Goal: Task Accomplishment & Management: Manage account settings

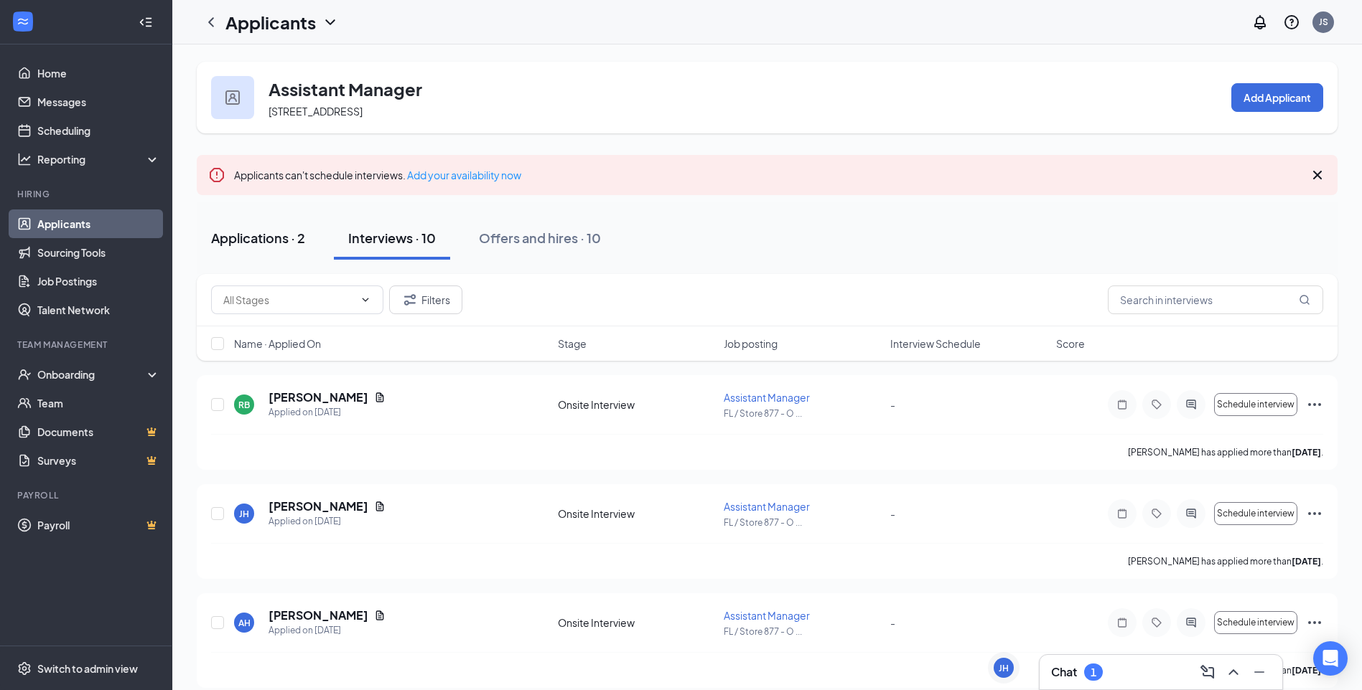
click at [305, 237] on div "Applications · 2" at bounding box center [258, 238] width 94 height 18
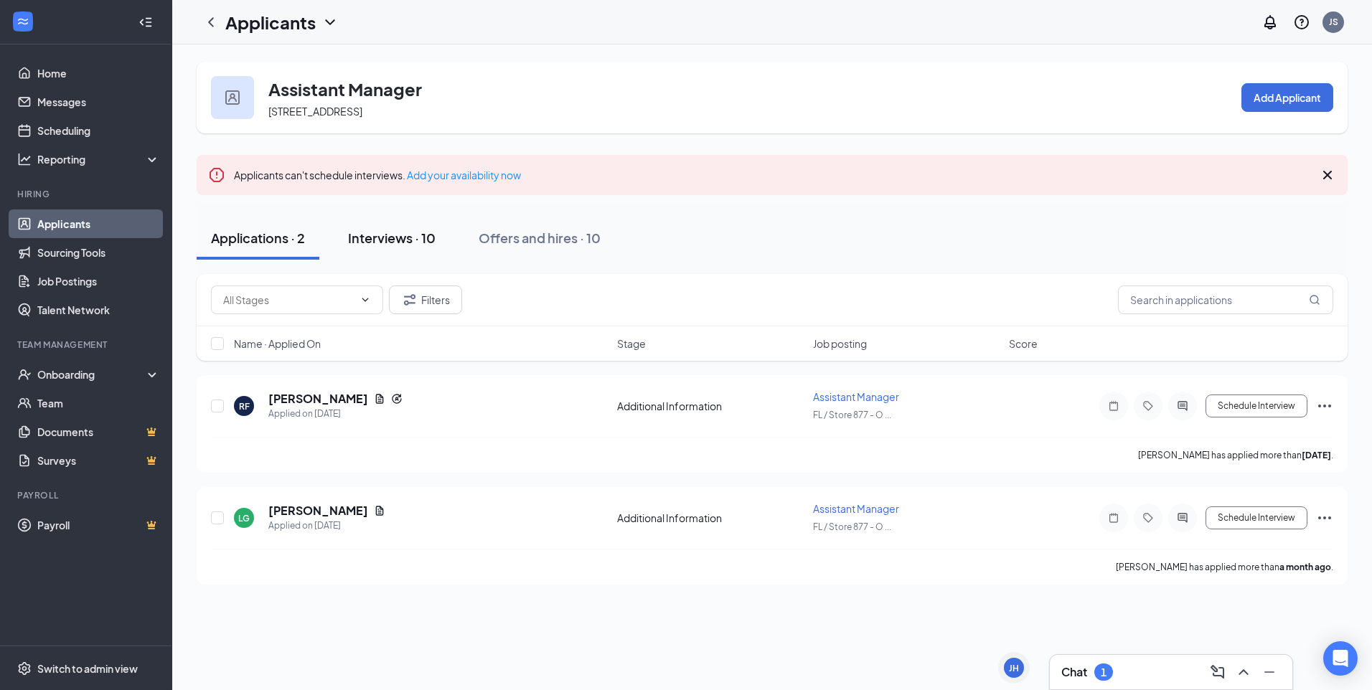
click at [396, 238] on div "Interviews · 10" at bounding box center [392, 238] width 88 height 18
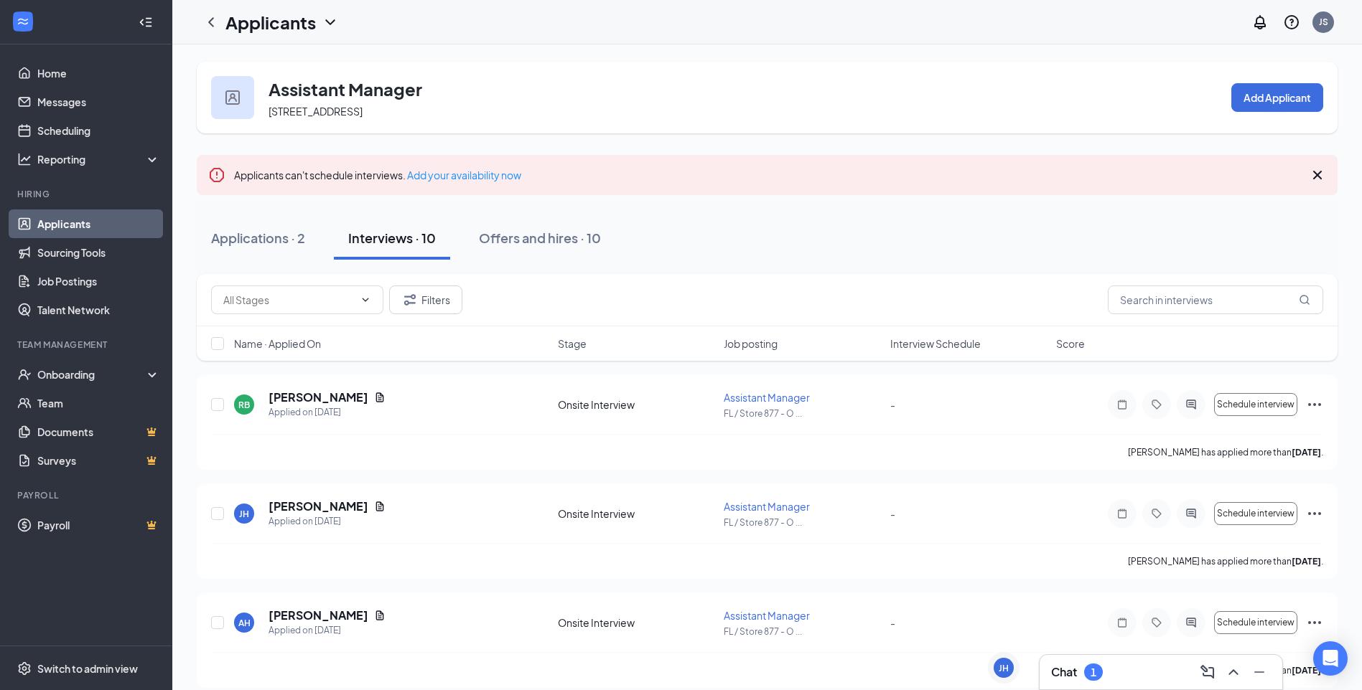
click at [261, 26] on h1 "Applicants" at bounding box center [270, 22] width 90 height 24
click at [264, 57] on link "Applicants" at bounding box center [311, 62] width 155 height 14
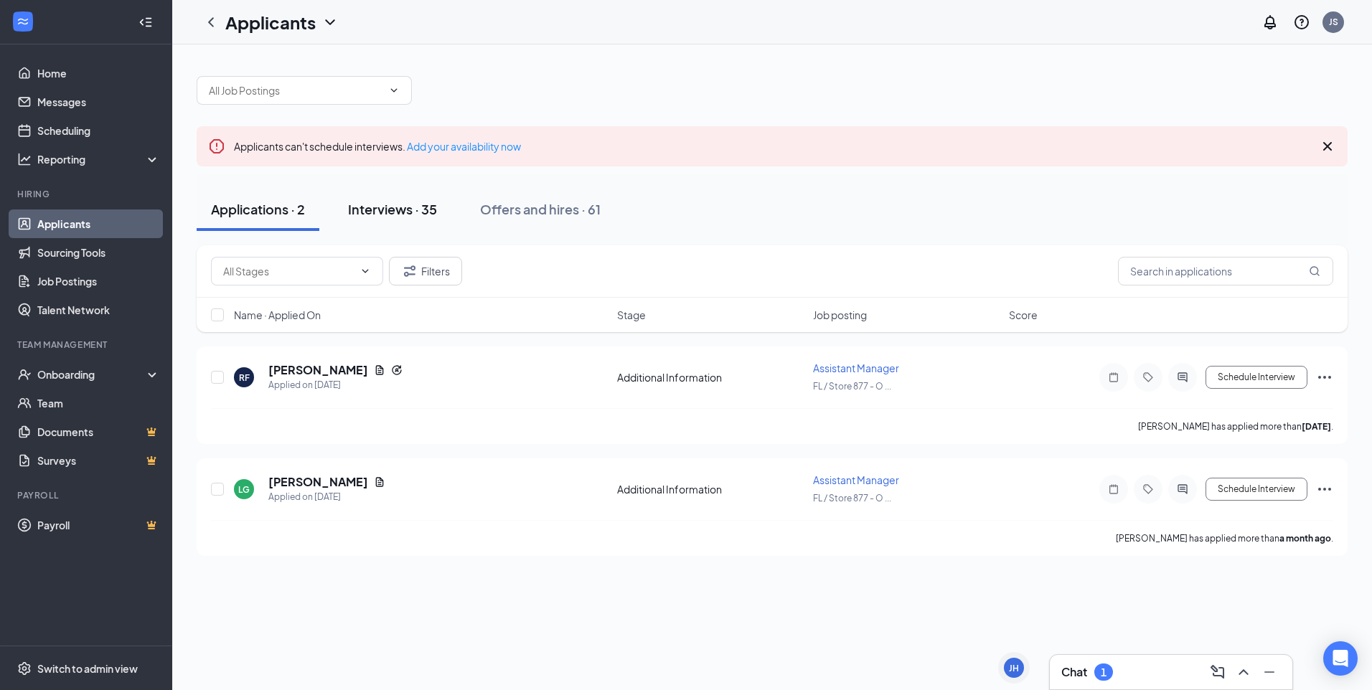
click at [380, 205] on div "Interviews · 35" at bounding box center [392, 209] width 89 height 18
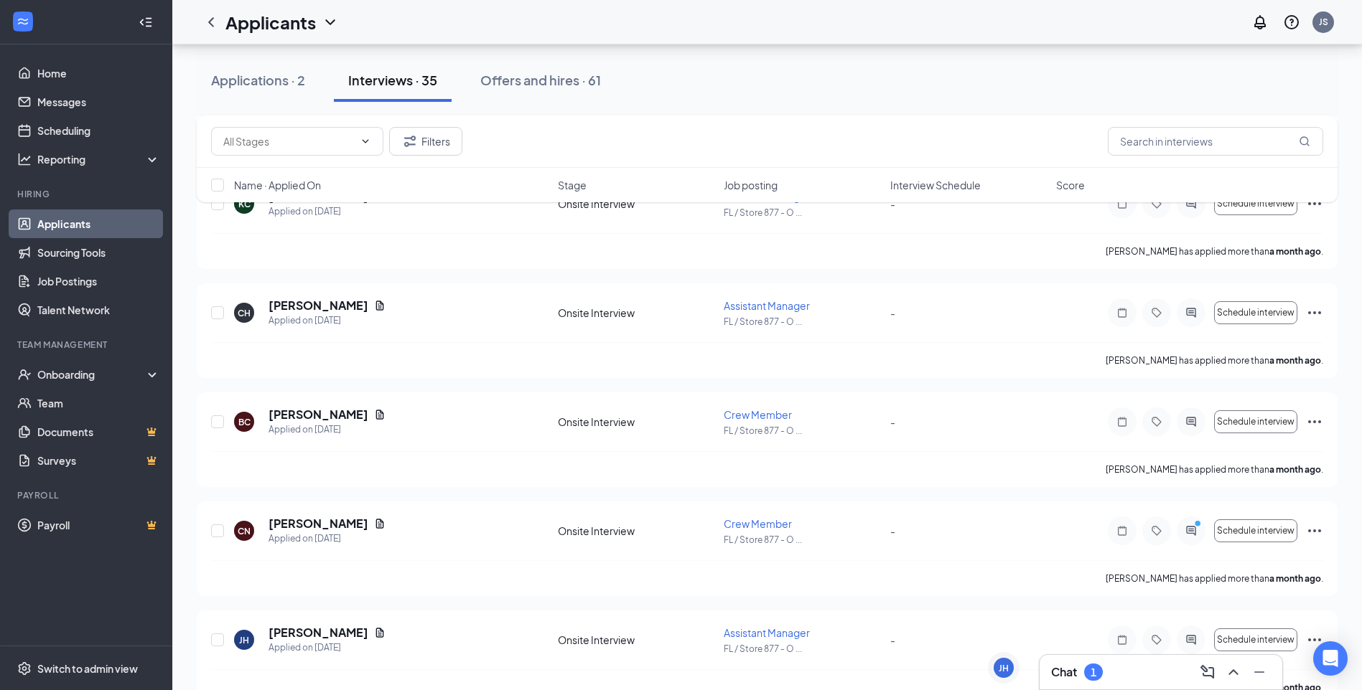
scroll to position [3478, 0]
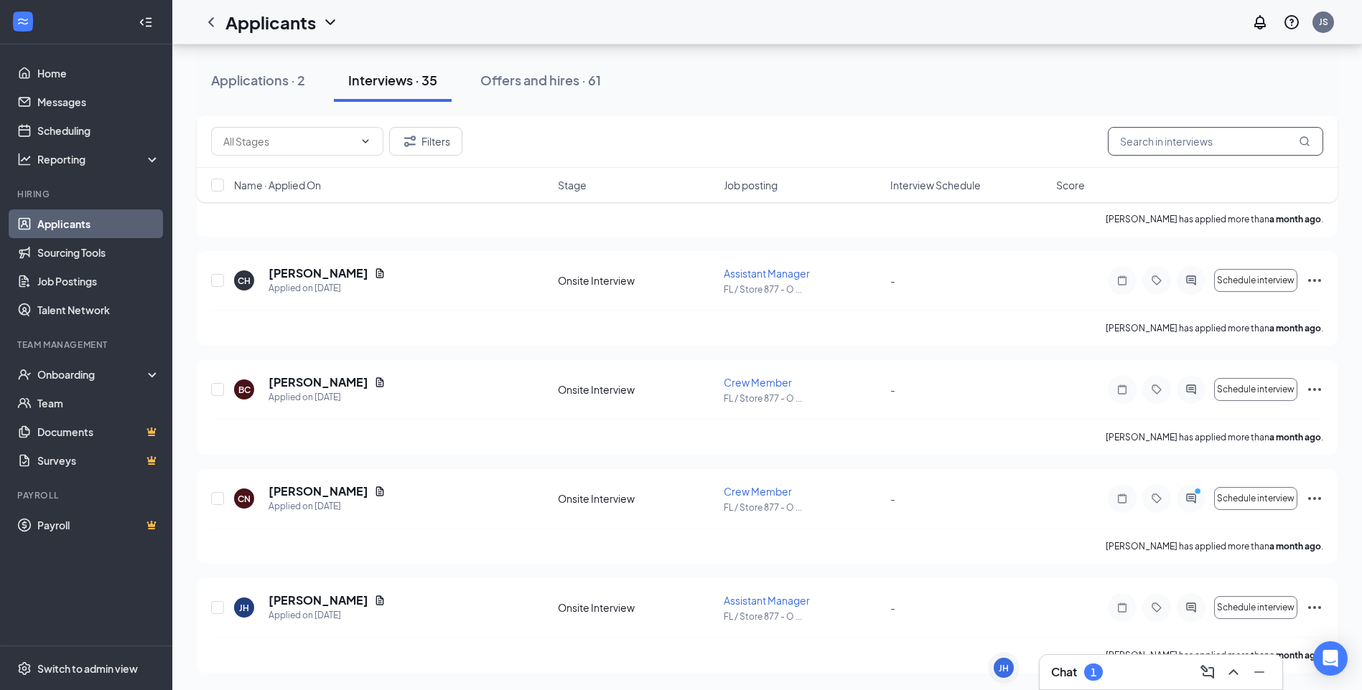
click at [1237, 139] on input "text" at bounding box center [1215, 141] width 215 height 29
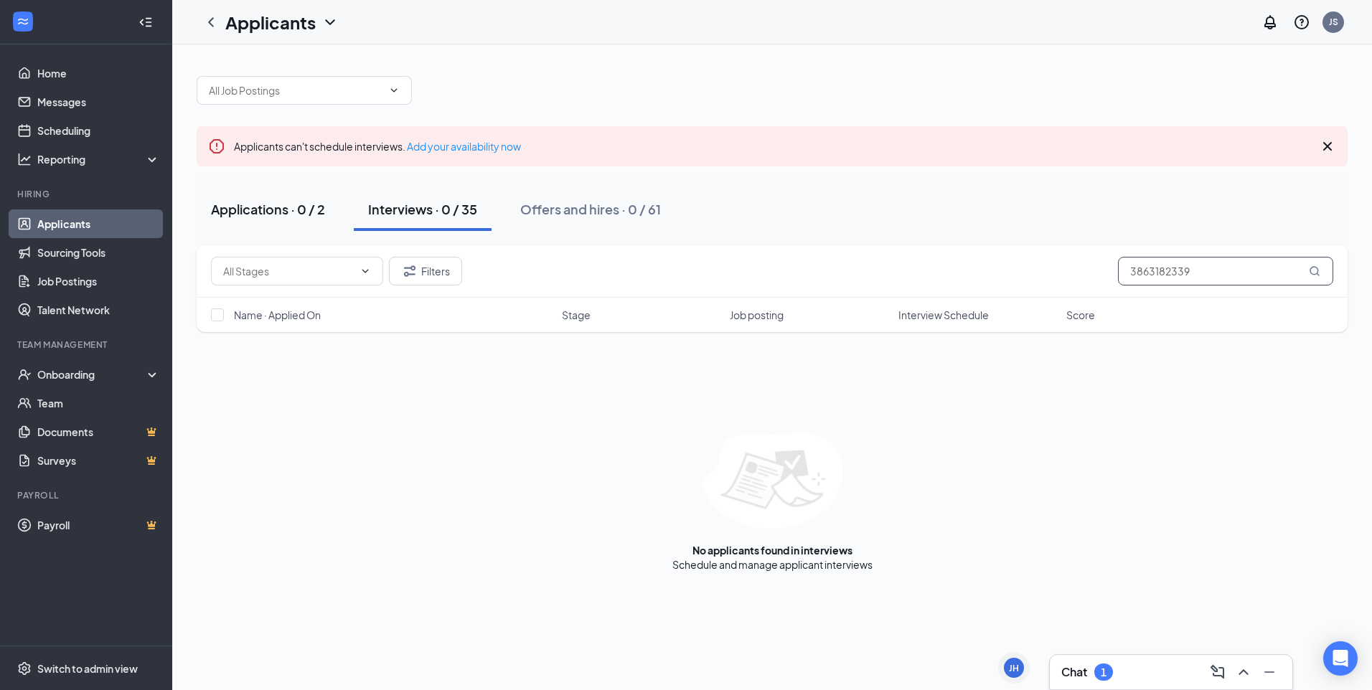
type input "3863182339"
click at [256, 207] on div "Applications · 0 / 2" at bounding box center [268, 209] width 114 height 18
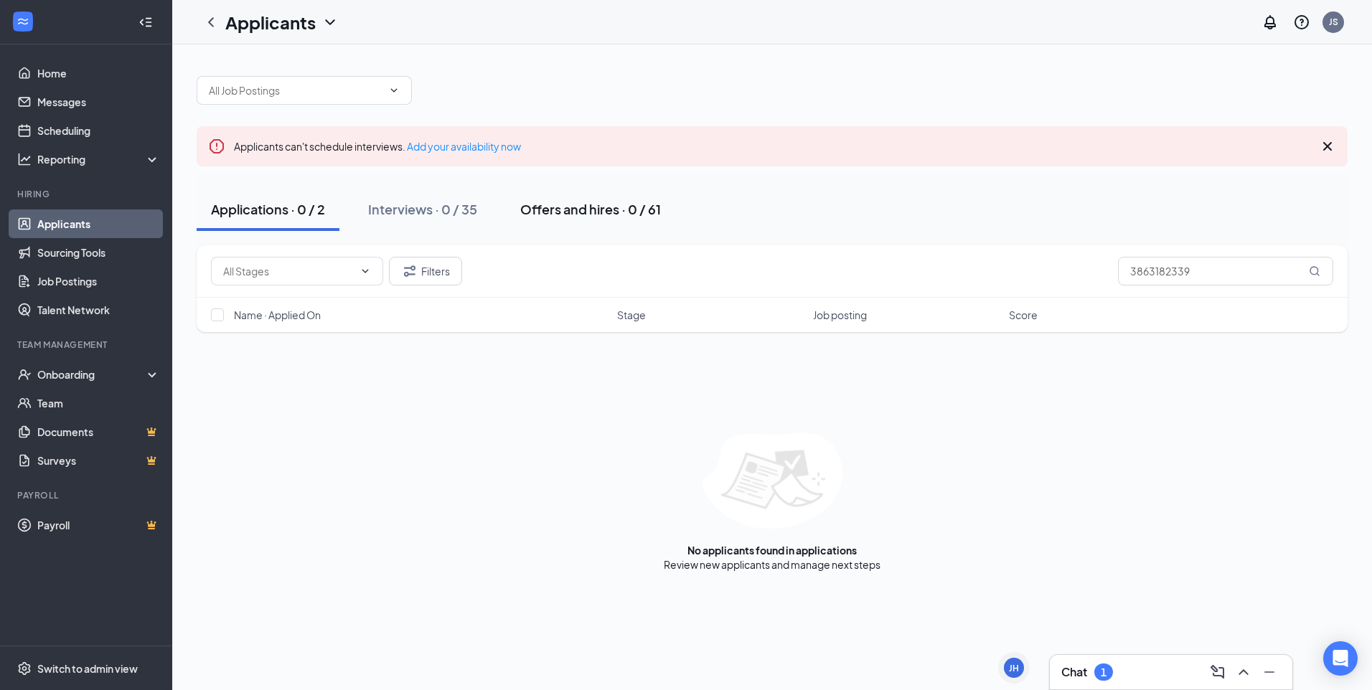
click at [565, 203] on div "Offers and hires · 0 / 61" at bounding box center [590, 209] width 141 height 18
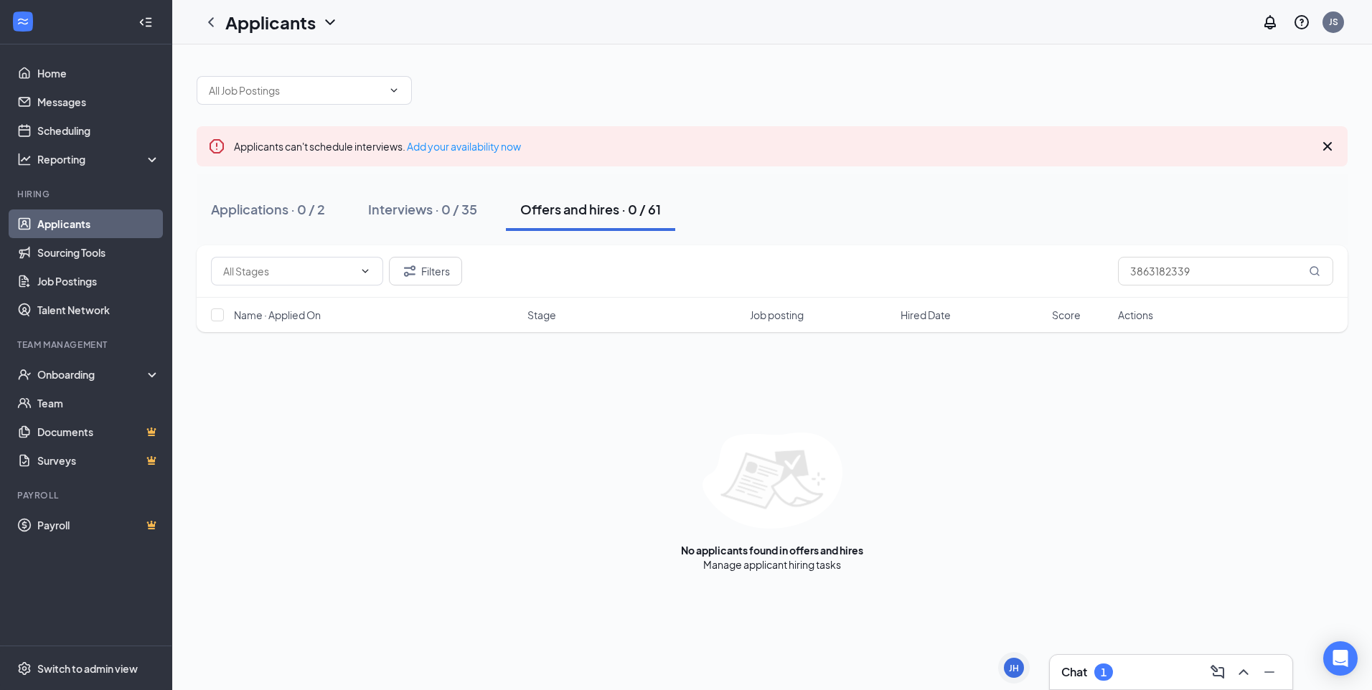
click at [1120, 673] on div "Chat 1" at bounding box center [1172, 672] width 220 height 23
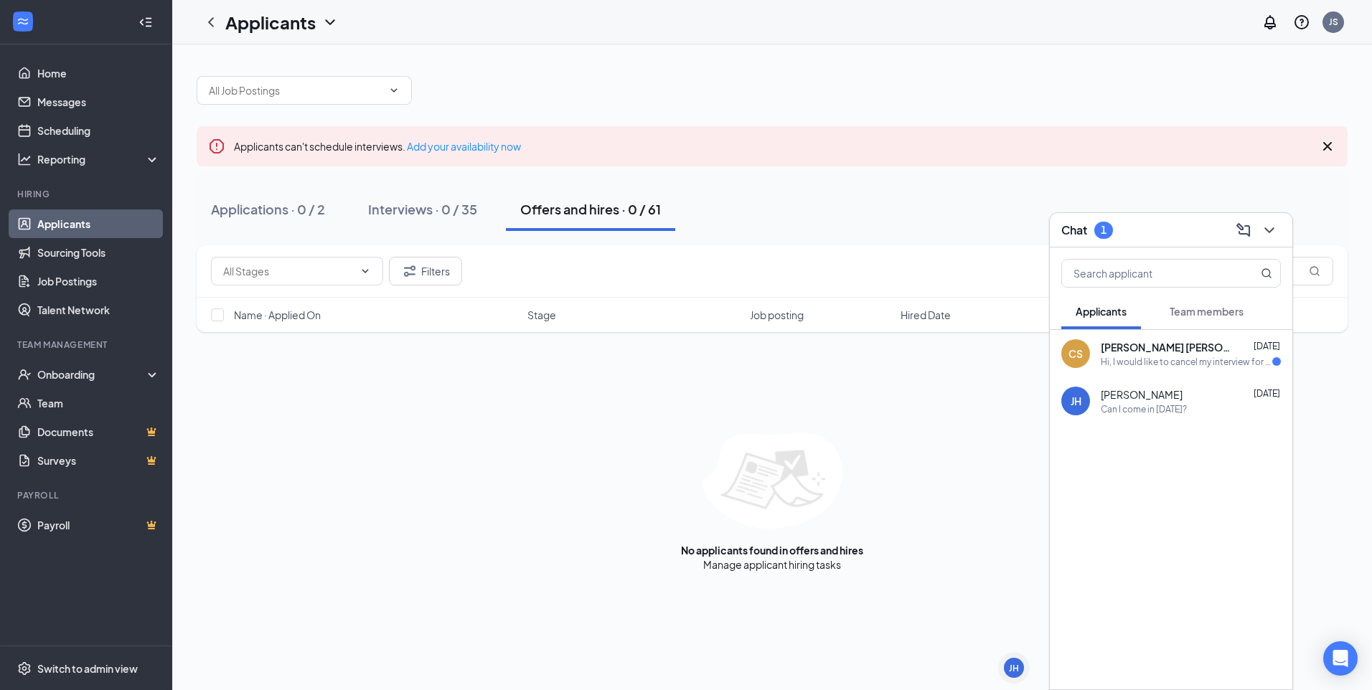
click at [1152, 368] on div "[PERSON_NAME] [DATE] Hi, I would like to cancel my interview for [DATE], I foun…" at bounding box center [1171, 353] width 243 height 47
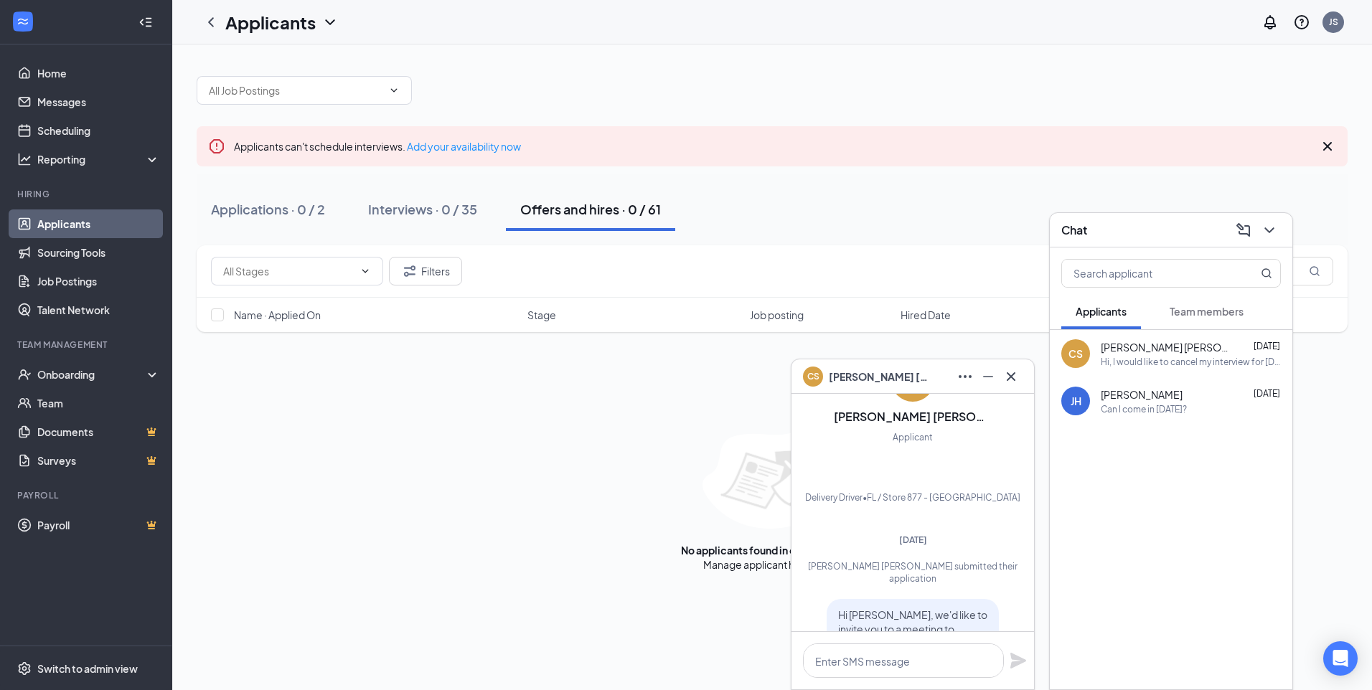
scroll to position [-282, 0]
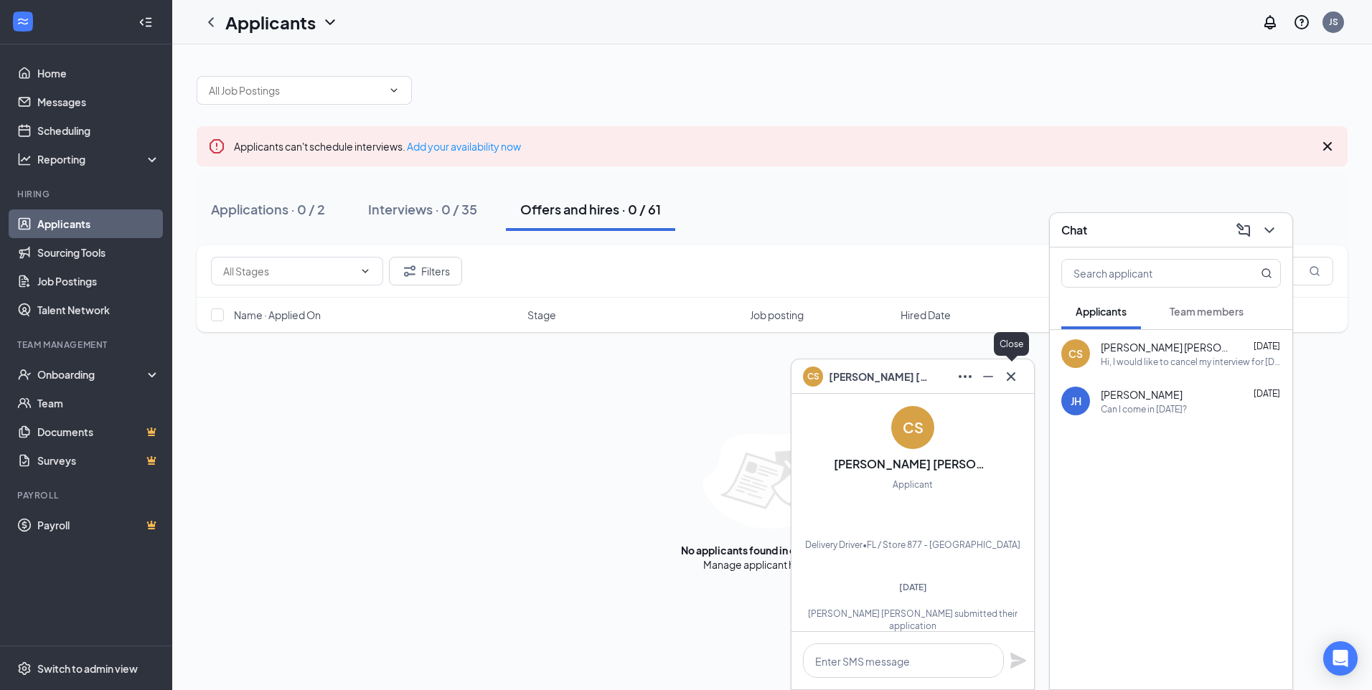
click at [1017, 375] on icon "Cross" at bounding box center [1011, 376] width 17 height 17
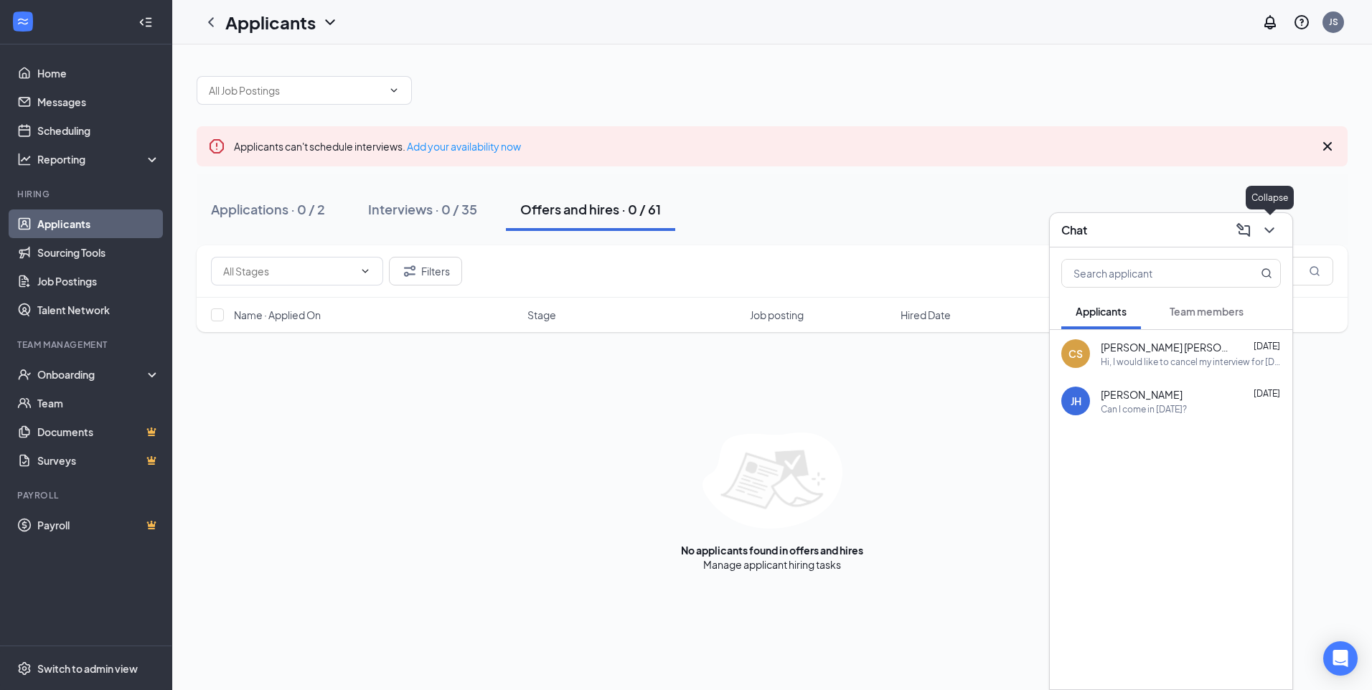
click at [1275, 229] on icon "ChevronDown" at bounding box center [1269, 230] width 17 height 17
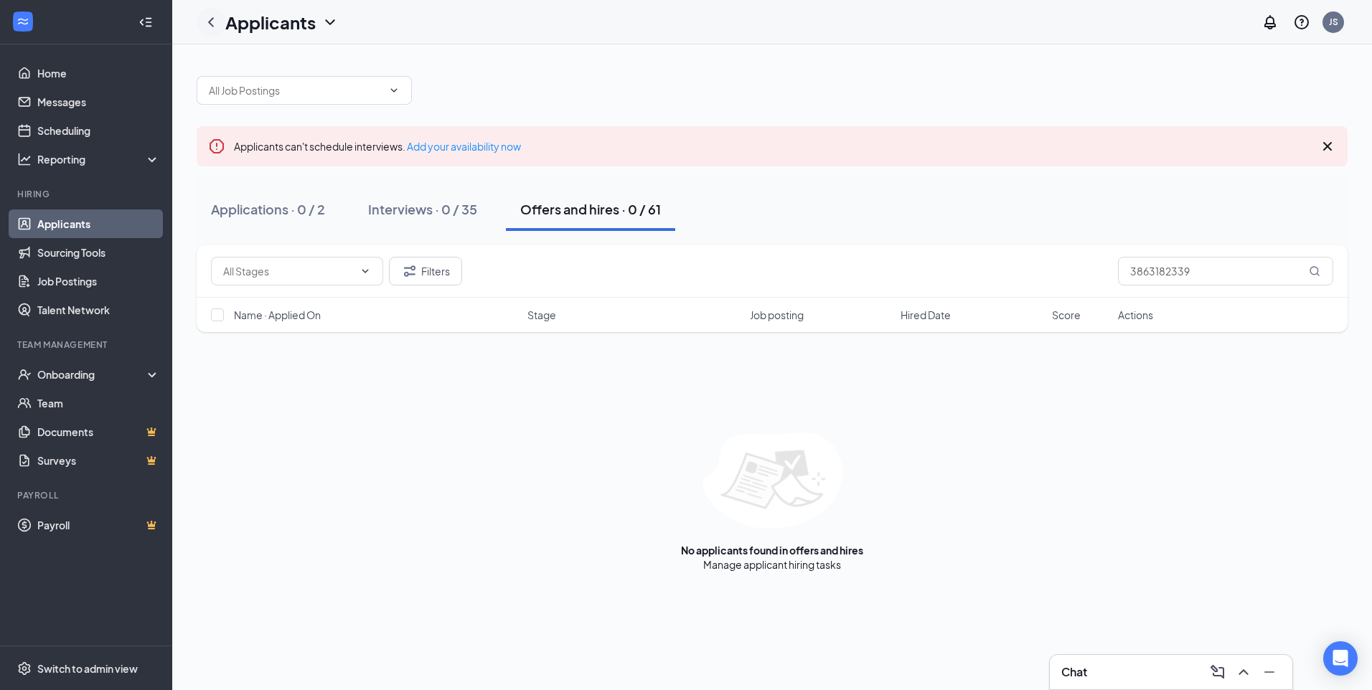
click at [214, 21] on icon "ChevronLeft" at bounding box center [210, 22] width 17 height 17
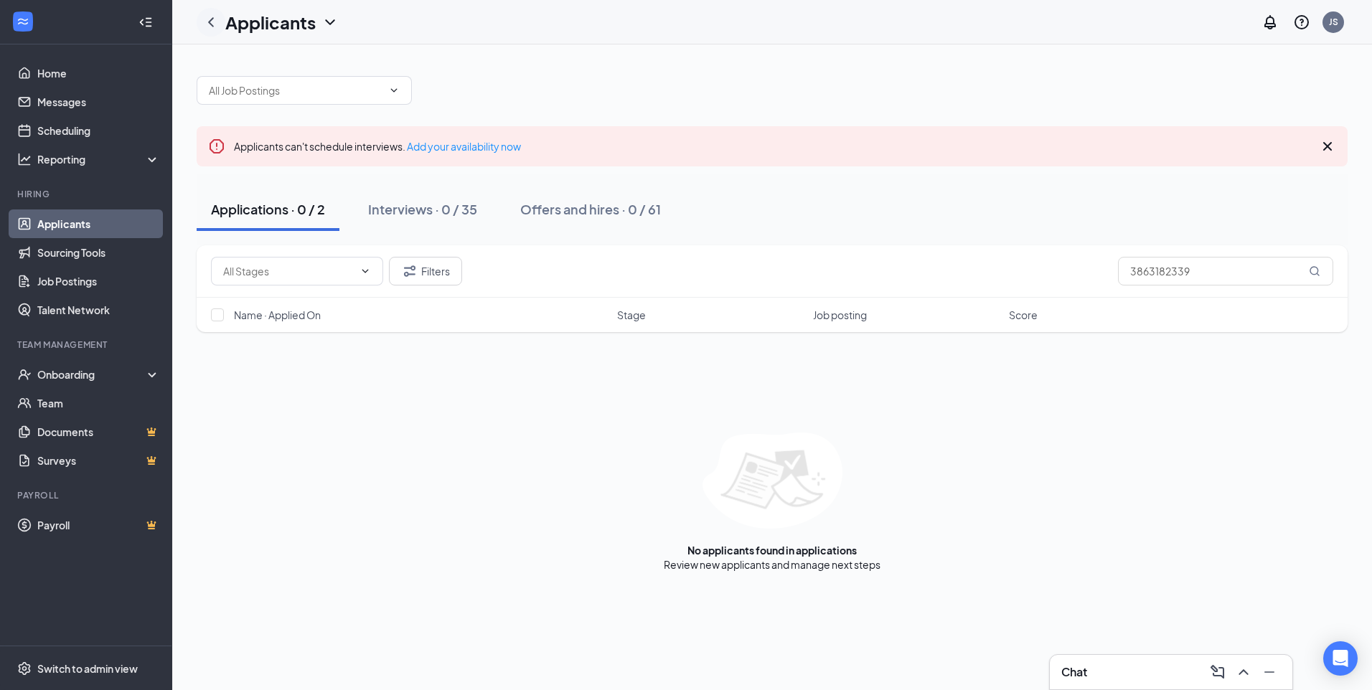
click at [214, 23] on icon "ChevronLeft" at bounding box center [210, 22] width 17 height 17
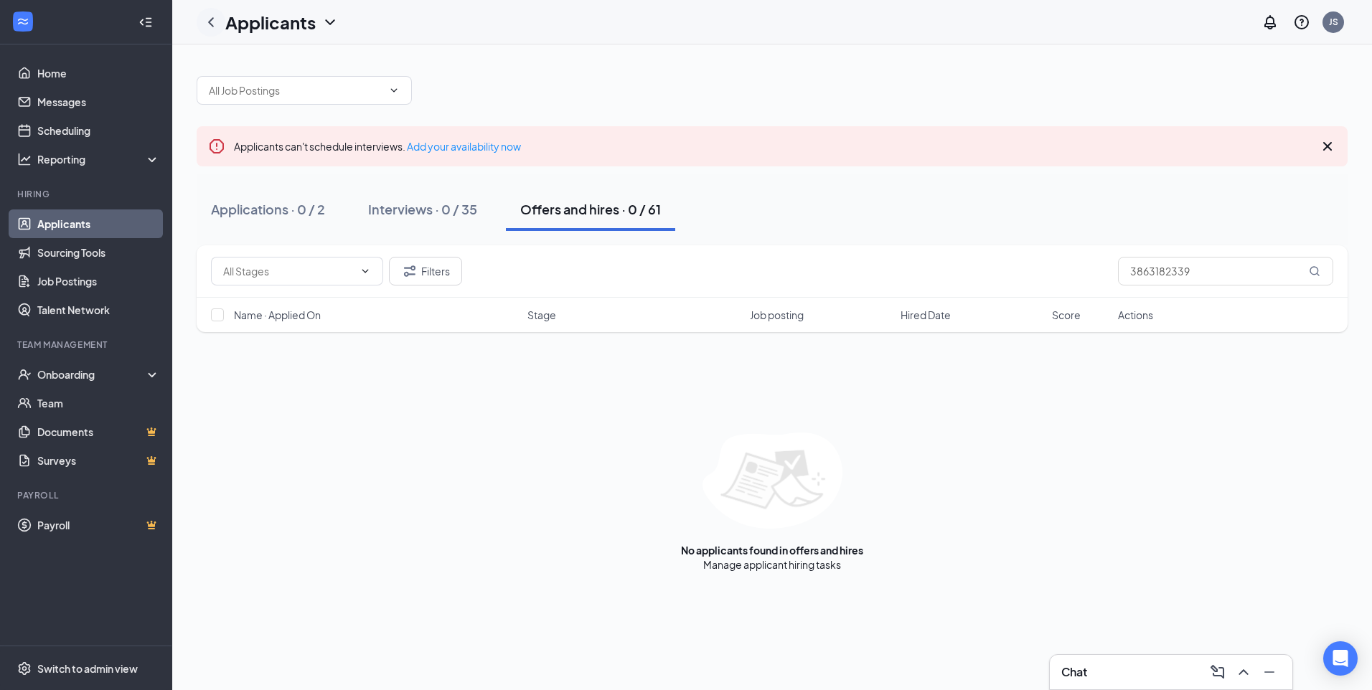
click at [214, 23] on icon "ChevronLeft" at bounding box center [210, 22] width 17 height 17
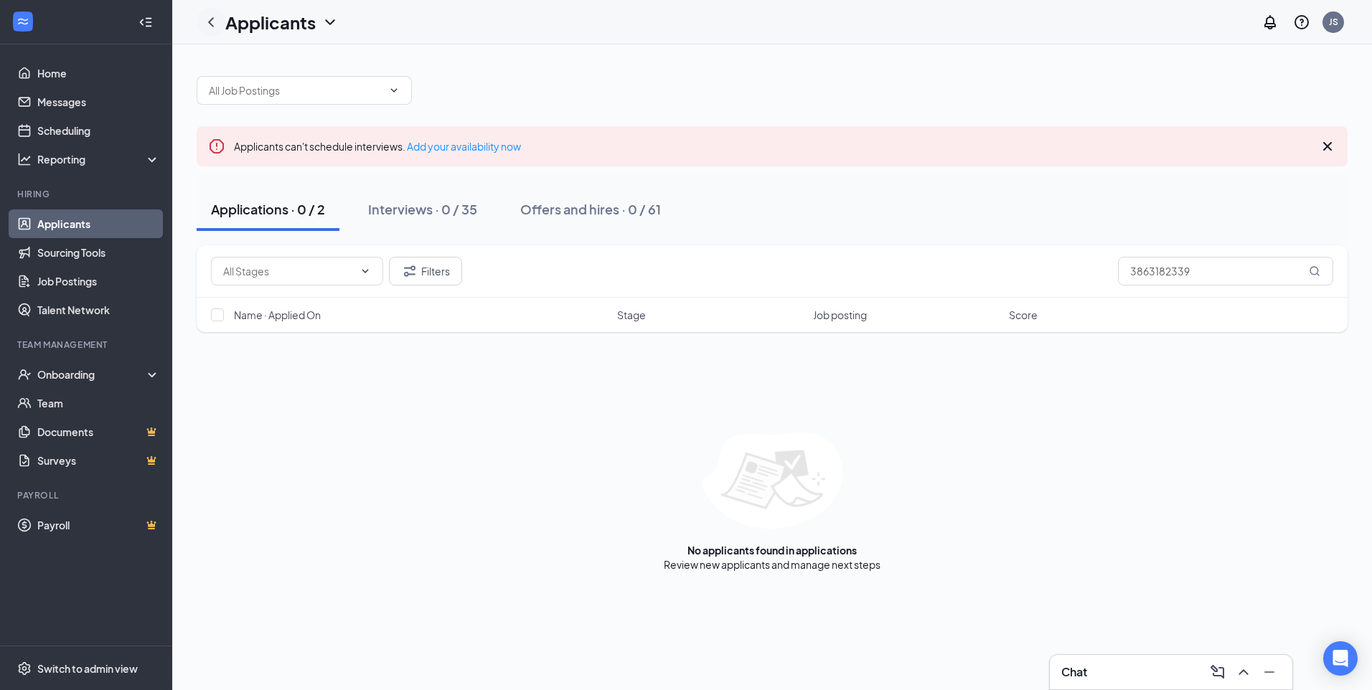
click at [214, 23] on icon "ChevronLeft" at bounding box center [210, 22] width 17 height 17
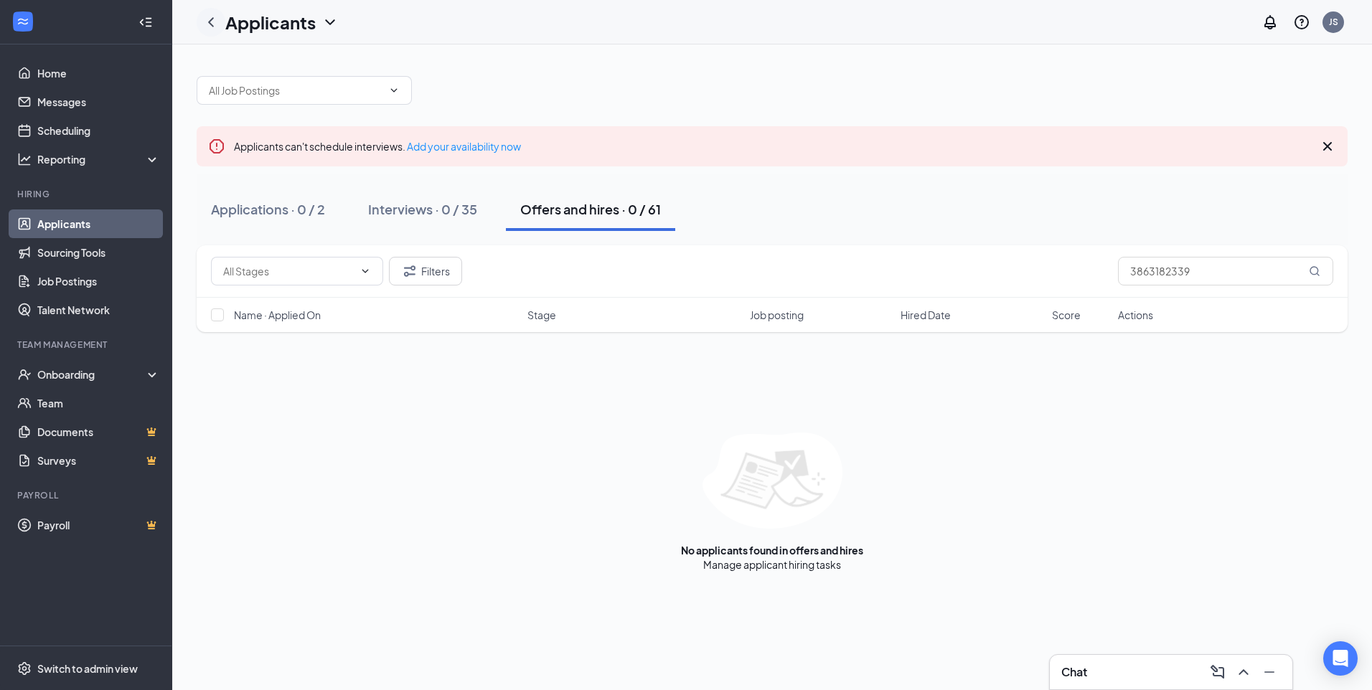
click at [214, 23] on icon "ChevronLeft" at bounding box center [210, 22] width 17 height 17
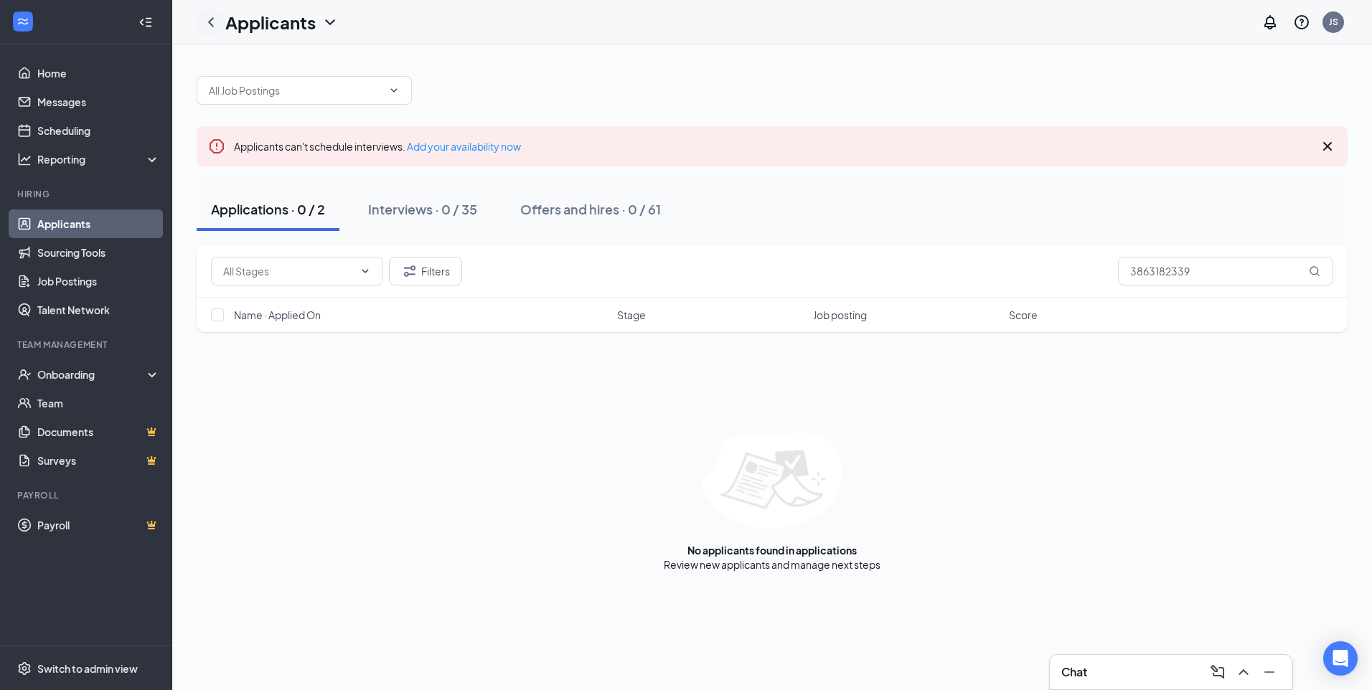
click at [214, 23] on icon "ChevronLeft" at bounding box center [210, 22] width 17 height 17
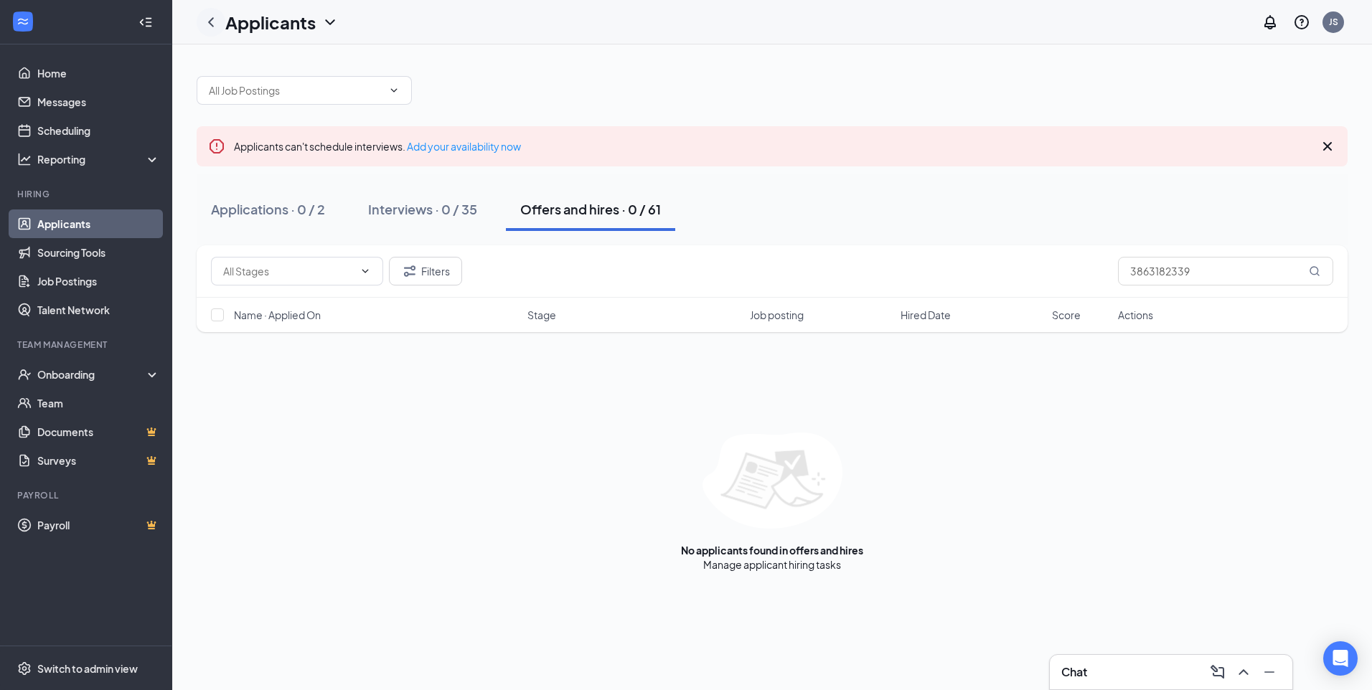
click at [214, 23] on icon "ChevronLeft" at bounding box center [210, 22] width 17 height 17
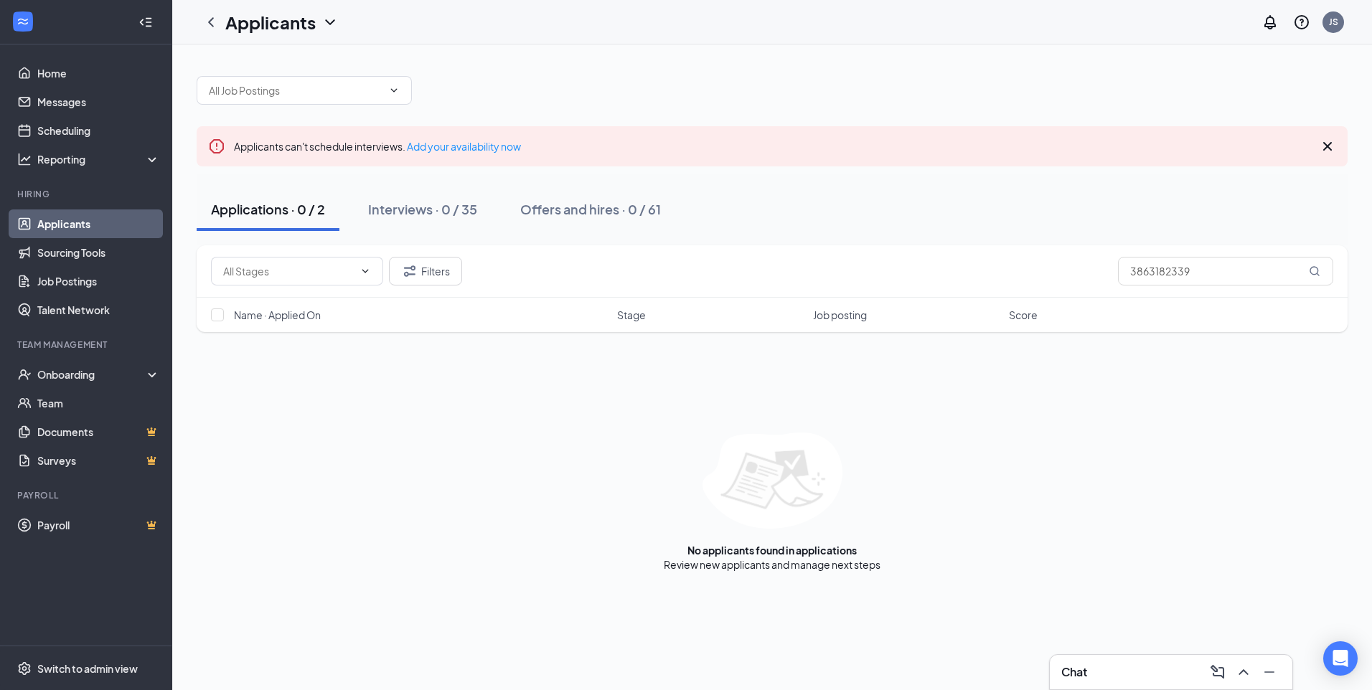
click at [229, 22] on h1 "Applicants" at bounding box center [270, 22] width 90 height 24
click at [86, 207] on li "Hiring Applicants Sourcing Tools Job Postings Talent Network" at bounding box center [86, 256] width 172 height 136
click at [87, 220] on link "Applicants" at bounding box center [98, 224] width 123 height 29
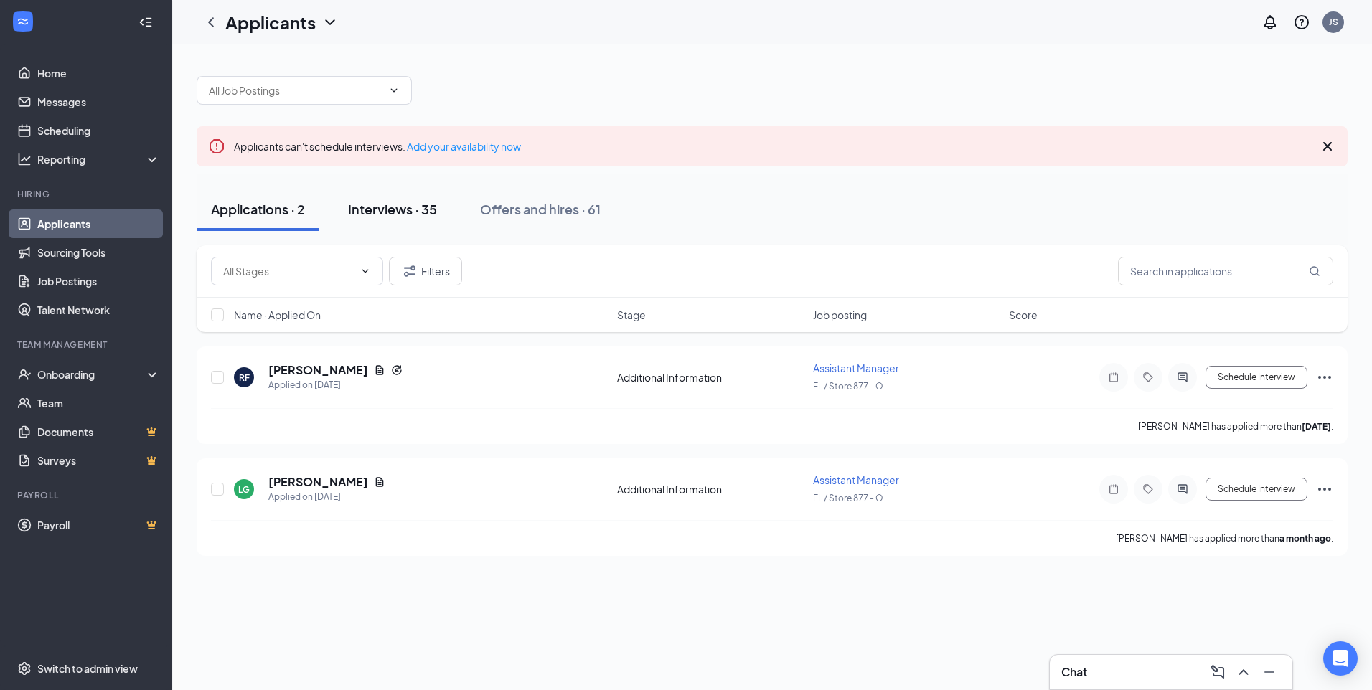
click at [412, 205] on div "Interviews · 35" at bounding box center [392, 209] width 89 height 18
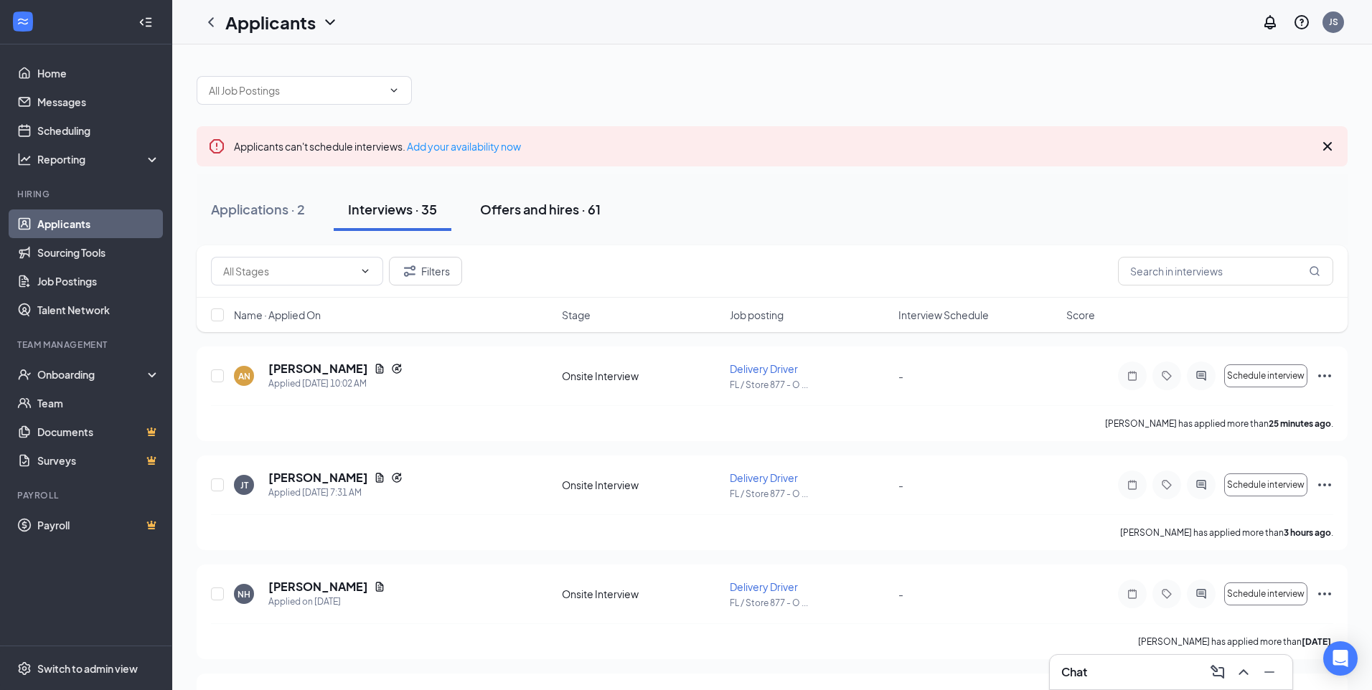
click at [574, 200] on button "Offers and hires · 61" at bounding box center [540, 209] width 149 height 43
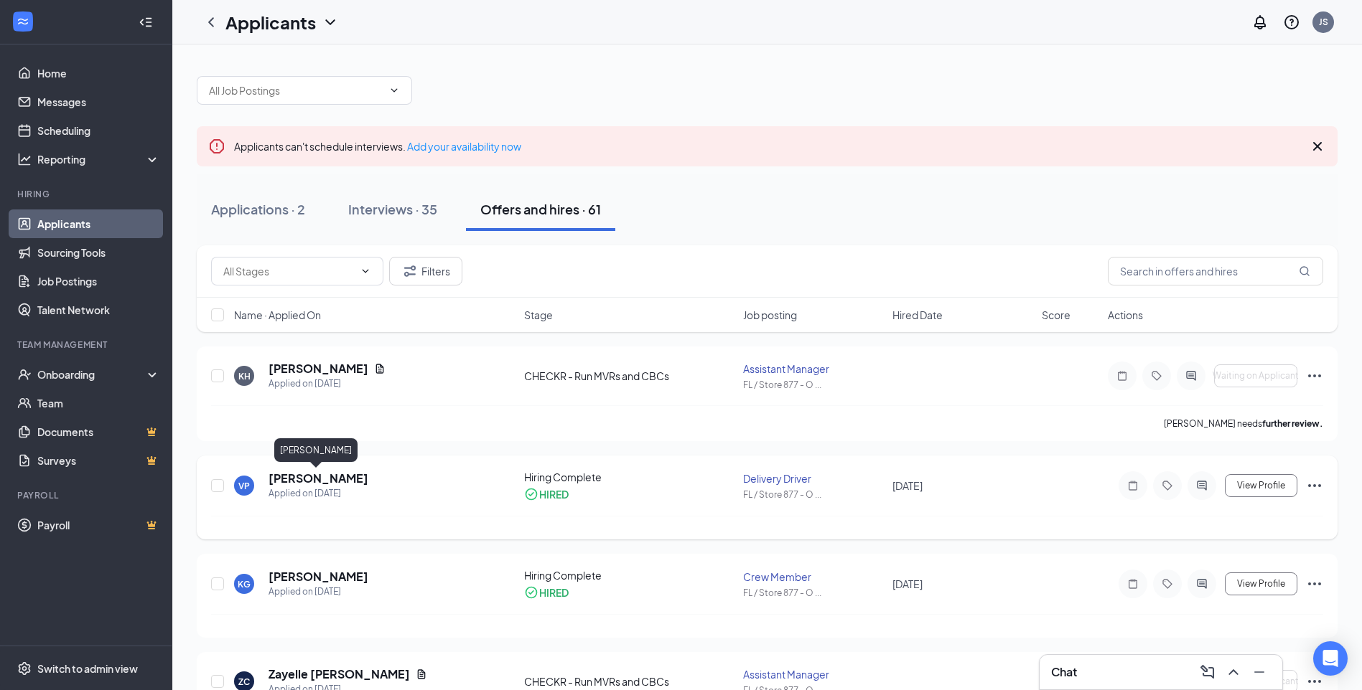
click at [325, 474] on h5 "[PERSON_NAME]" at bounding box center [318, 479] width 100 height 16
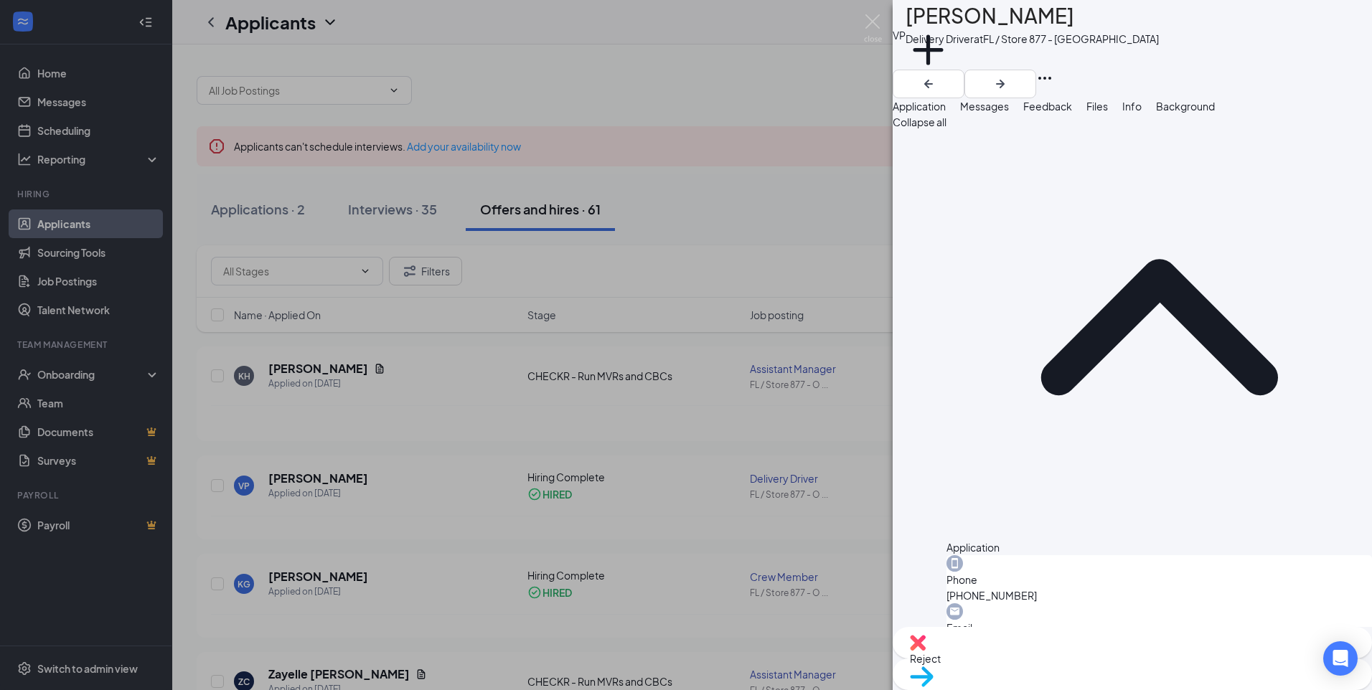
click at [1215, 113] on span "Background" at bounding box center [1185, 106] width 59 height 13
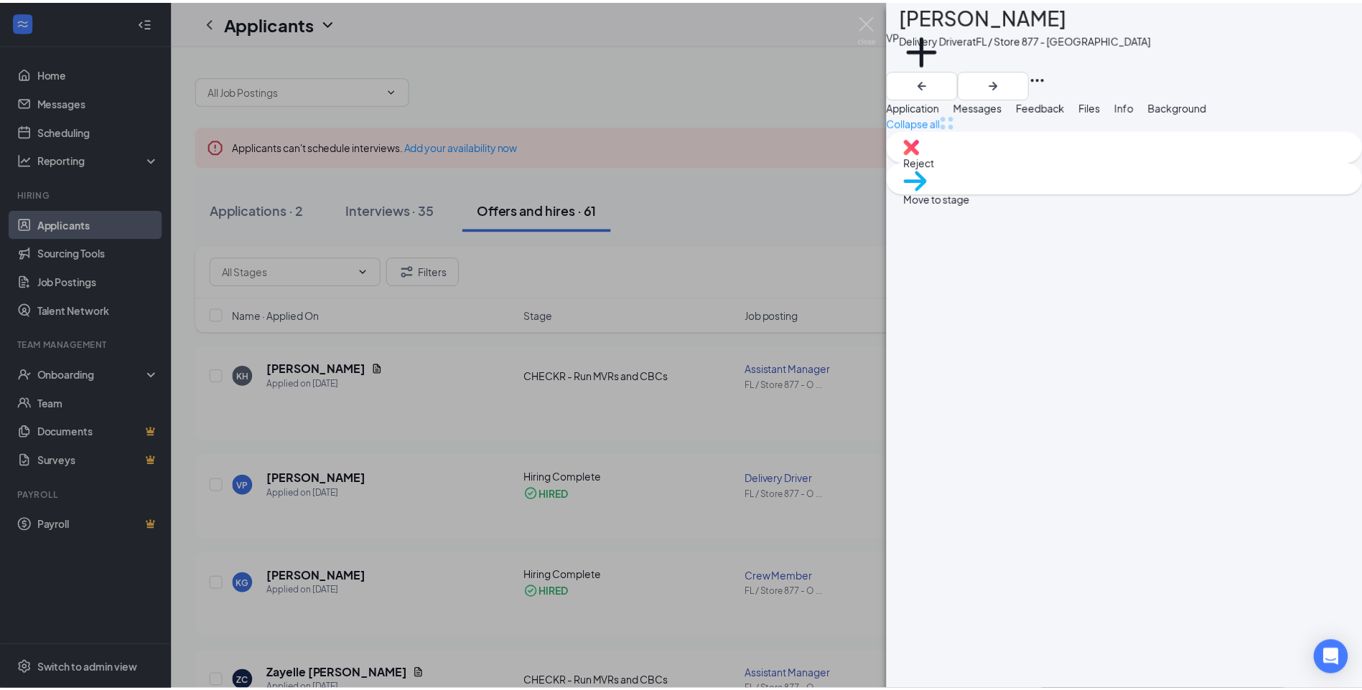
scroll to position [0, 59]
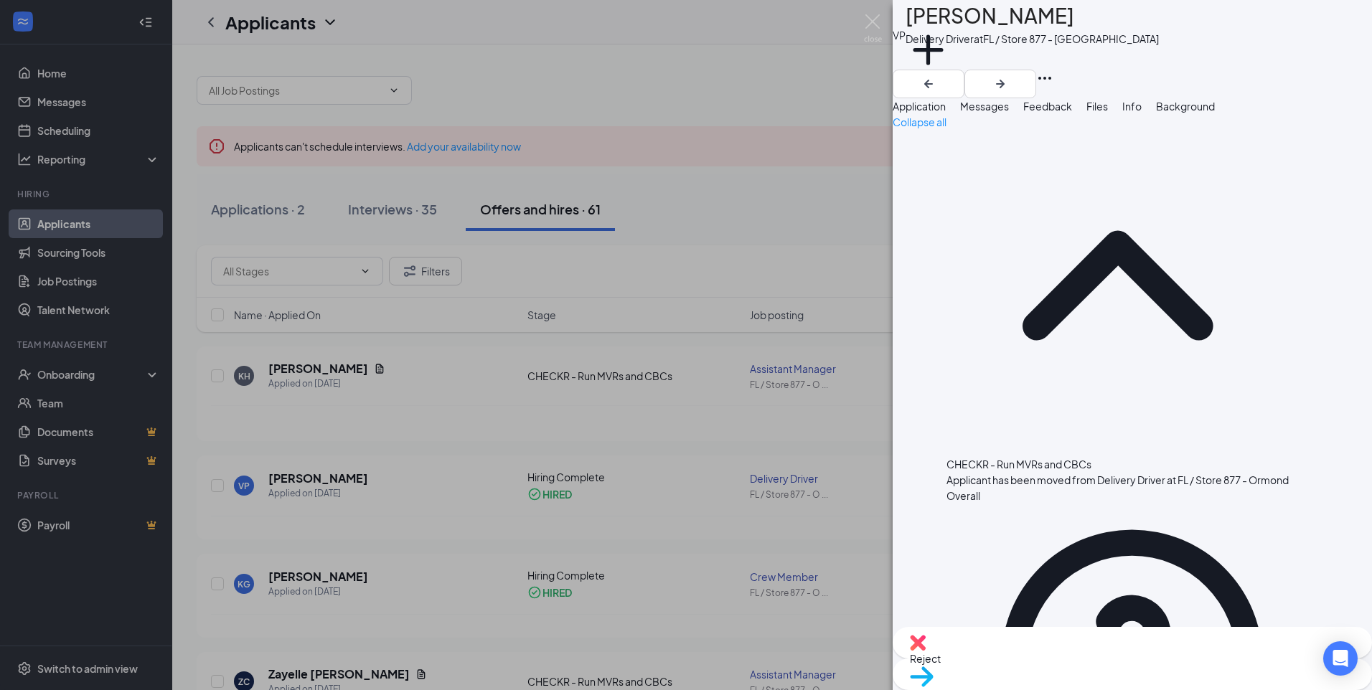
click at [977, 689] on span "Move to stage" at bounding box center [943, 695] width 67 height 13
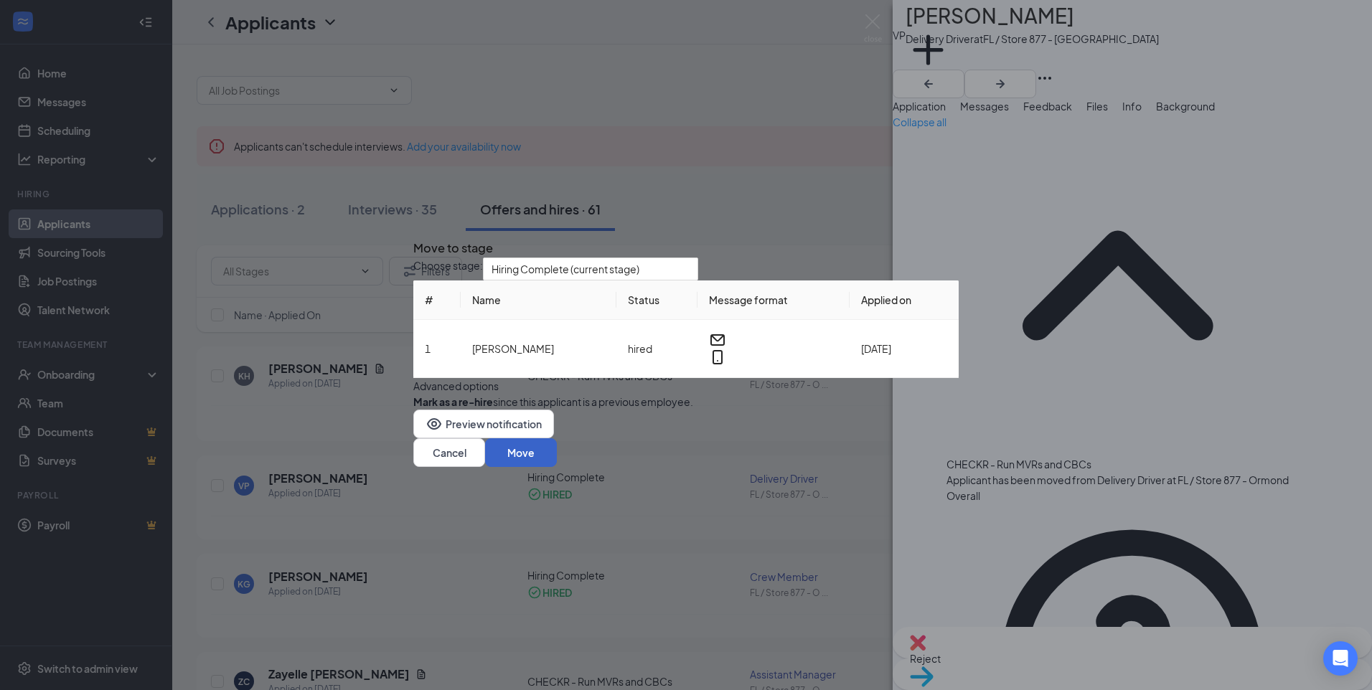
click at [557, 467] on button "Move" at bounding box center [521, 453] width 72 height 29
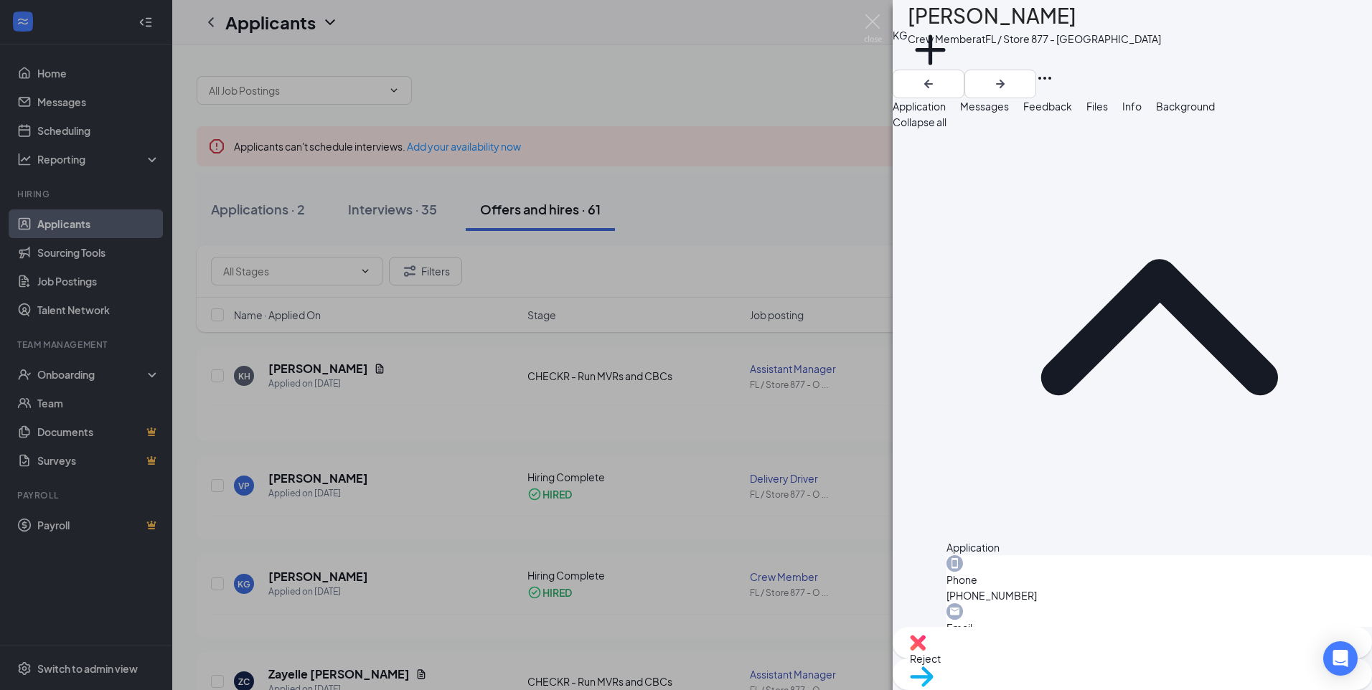
click at [723, 445] on div "KG [PERSON_NAME] Crew Member at FL / Store 877 - Ormond Add a tag Application M…" at bounding box center [686, 345] width 1372 height 690
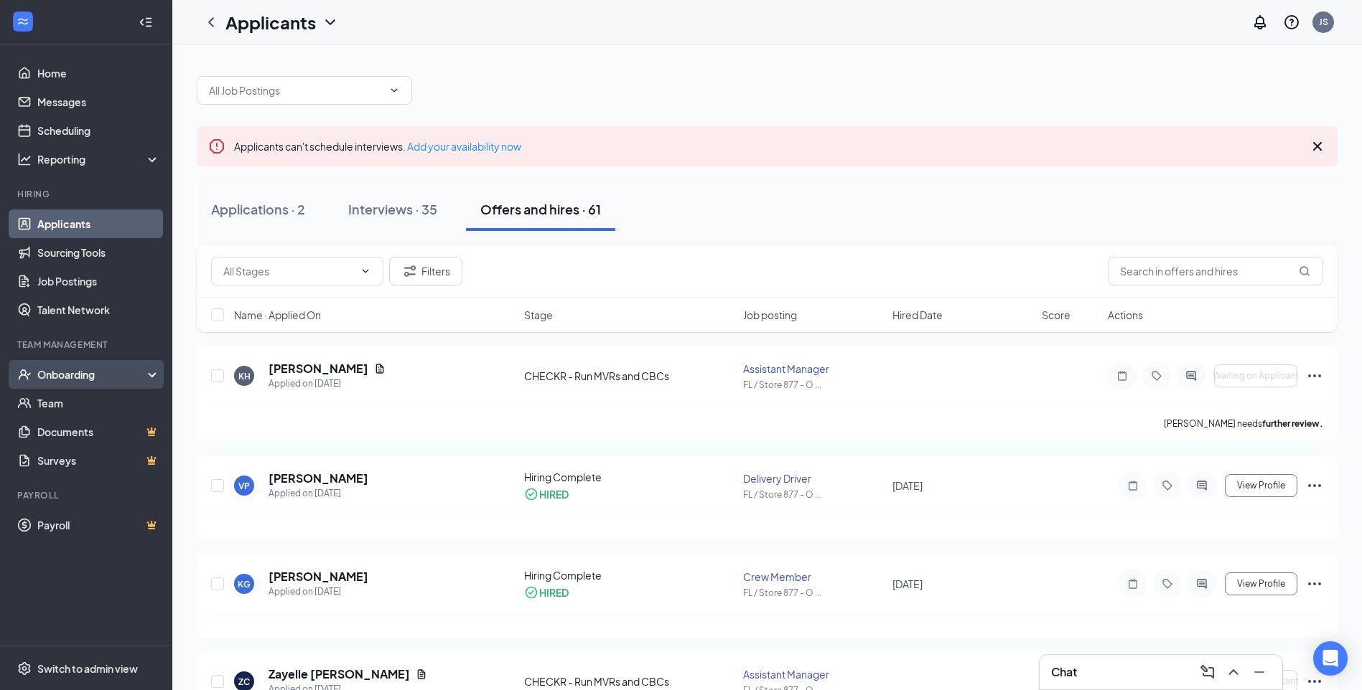
click at [78, 366] on div "Onboarding" at bounding box center [86, 374] width 172 height 29
